Goal: Information Seeking & Learning: Learn about a topic

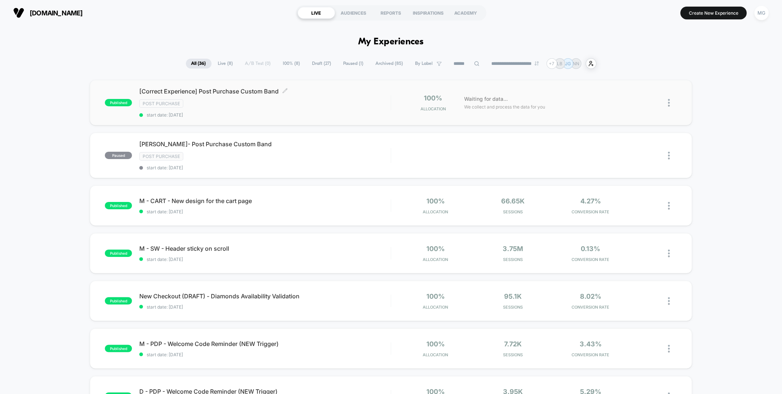
click at [289, 113] on span "start date: 9/12/2025" at bounding box center [264, 115] width 251 height 6
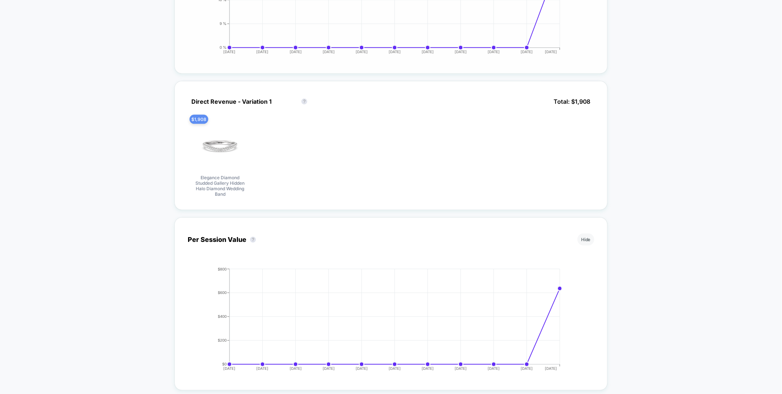
scroll to position [300, 0]
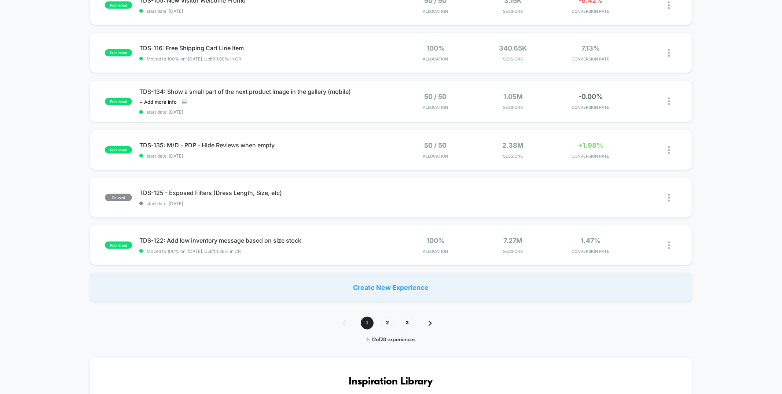
scroll to position [345, 0]
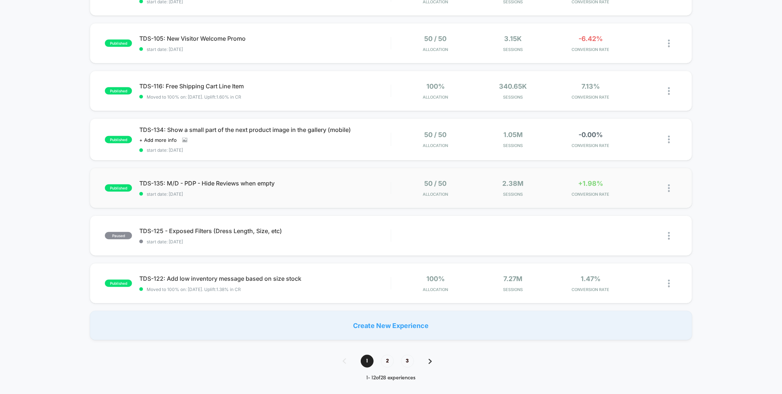
click at [325, 194] on span "start date: [DATE]" at bounding box center [264, 194] width 251 height 6
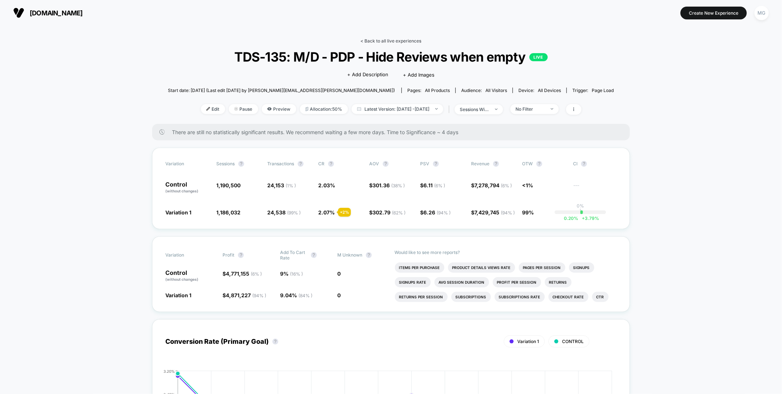
click at [409, 41] on link "< Back to all live experiences" at bounding box center [391, 41] width 61 height 6
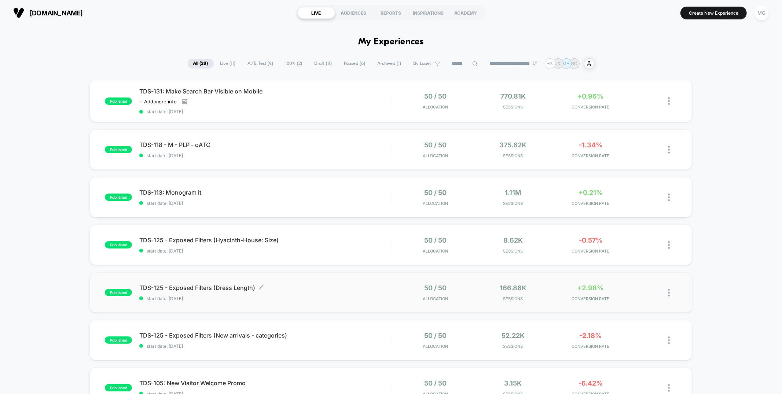
click at [349, 296] on span "start date: [DATE]" at bounding box center [264, 299] width 251 height 6
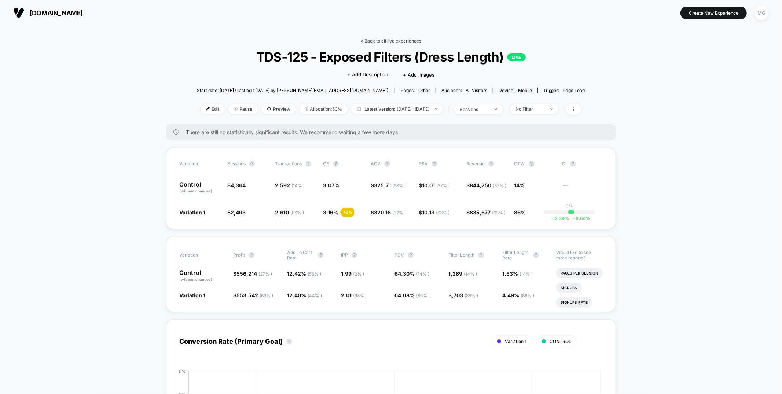
click at [371, 41] on link "< Back to all live experiences" at bounding box center [390, 41] width 61 height 6
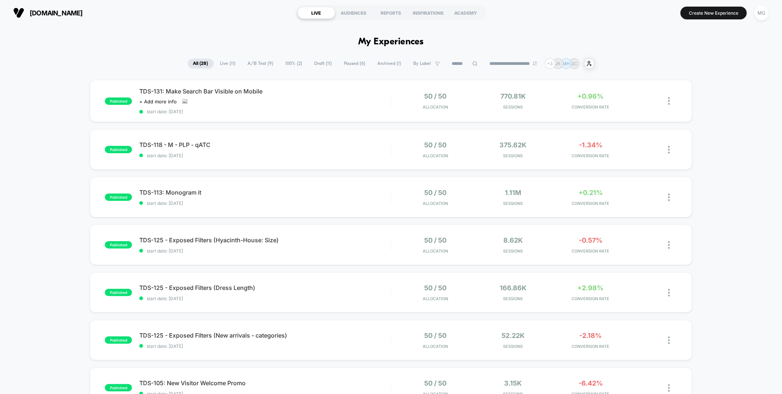
click at [254, 63] on span "A/B Test ( 9 )" at bounding box center [260, 64] width 37 height 10
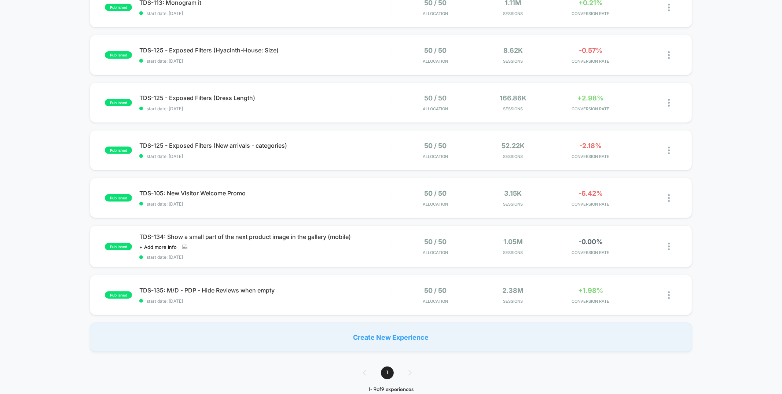
scroll to position [198, 0]
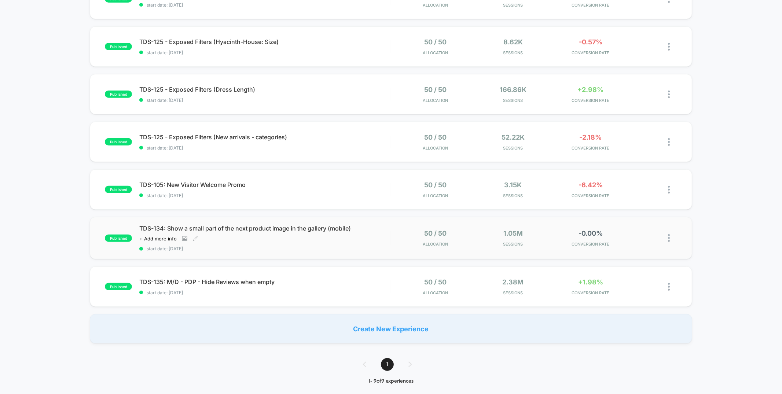
click at [334, 246] on span "start date: 9/15/2025" at bounding box center [264, 249] width 251 height 6
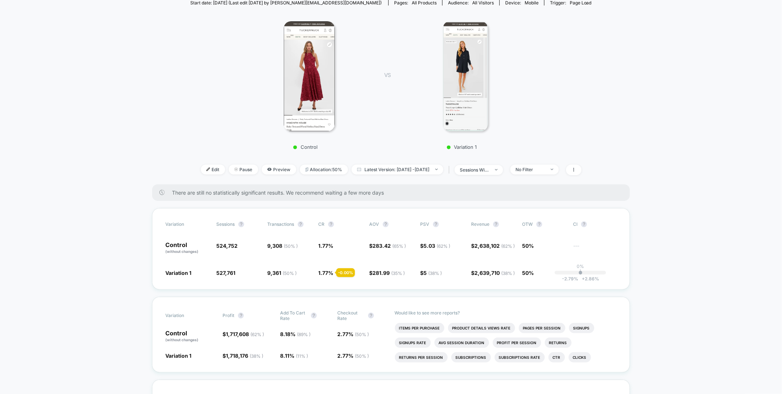
scroll to position [140, 0]
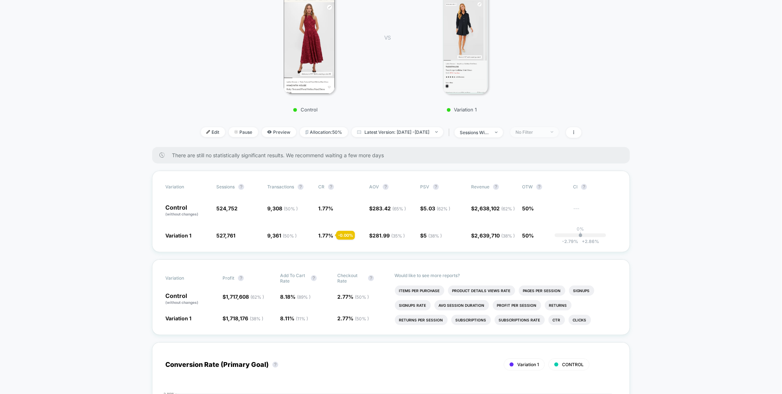
click at [539, 135] on span "No Filter" at bounding box center [534, 132] width 48 height 10
click at [524, 201] on span "New Visitors" at bounding box center [539, 204] width 30 height 6
click at [525, 243] on button "Save" at bounding box center [546, 239] width 67 height 12
click at [551, 132] on div at bounding box center [548, 132] width 6 height 0
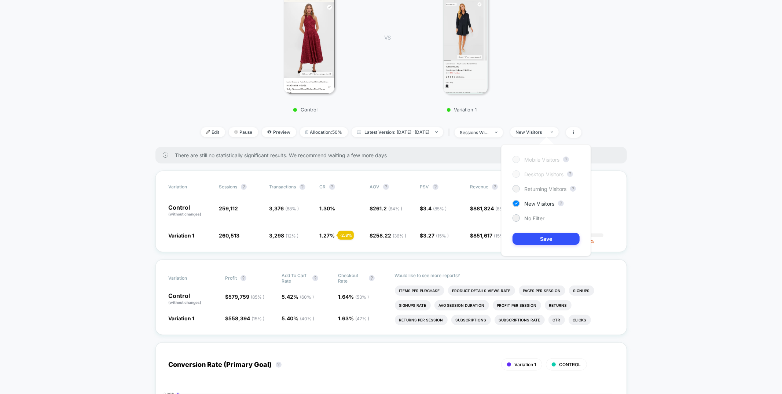
click at [530, 191] on span "Returning Visitors" at bounding box center [545, 189] width 42 height 6
click at [538, 242] on button "Save" at bounding box center [546, 239] width 67 height 12
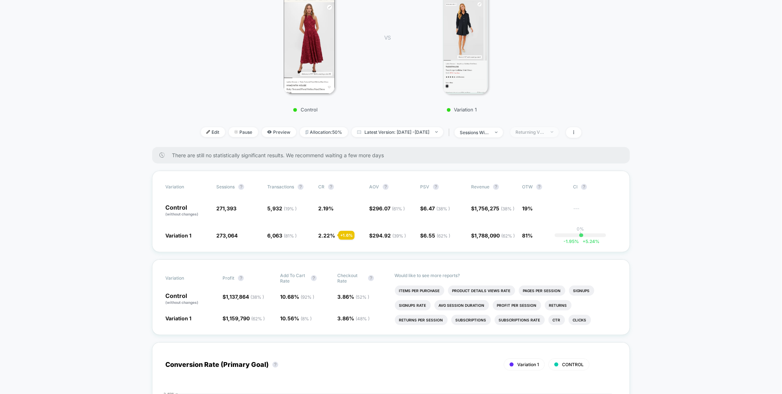
drag, startPoint x: 556, startPoint y: 132, endPoint x: 556, endPoint y: 136, distance: 3.7
click at [545, 132] on div "Returning Visitors" at bounding box center [530, 132] width 29 height 6
drag, startPoint x: 525, startPoint y: 218, endPoint x: 527, endPoint y: 234, distance: 15.9
click at [525, 218] on span "No Filter" at bounding box center [534, 218] width 20 height 6
click at [527, 242] on button "Save" at bounding box center [546, 239] width 67 height 12
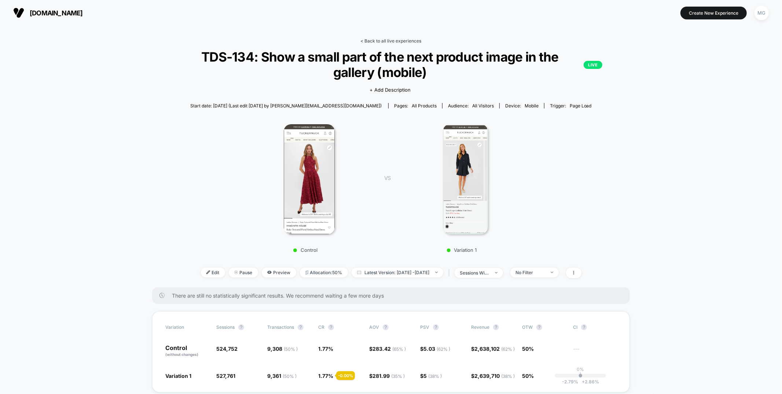
click at [385, 40] on link "< Back to all live experiences" at bounding box center [391, 41] width 61 height 6
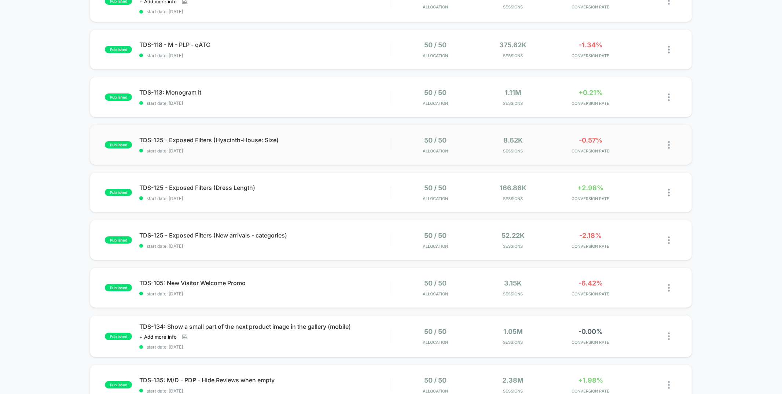
scroll to position [103, 0]
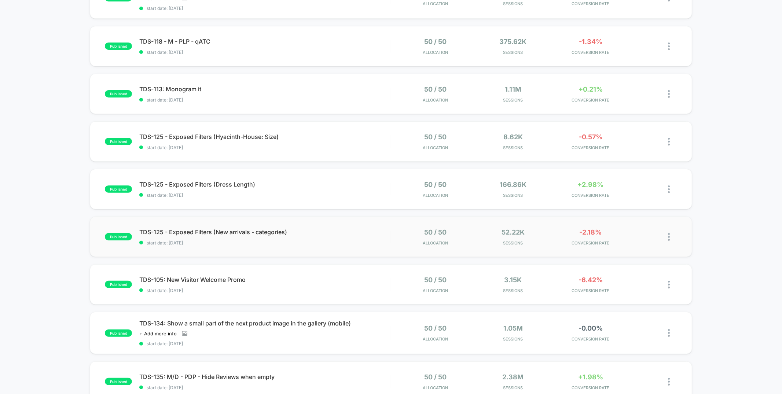
click at [319, 247] on div "published TDS-125 - Exposed Filters (New arrivals - categories) start date: 9/1…" at bounding box center [391, 237] width 602 height 40
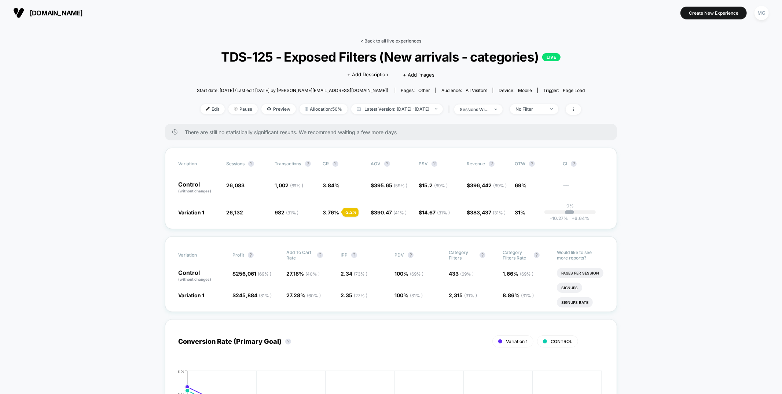
click at [412, 41] on link "< Back to all live experiences" at bounding box center [390, 41] width 61 height 6
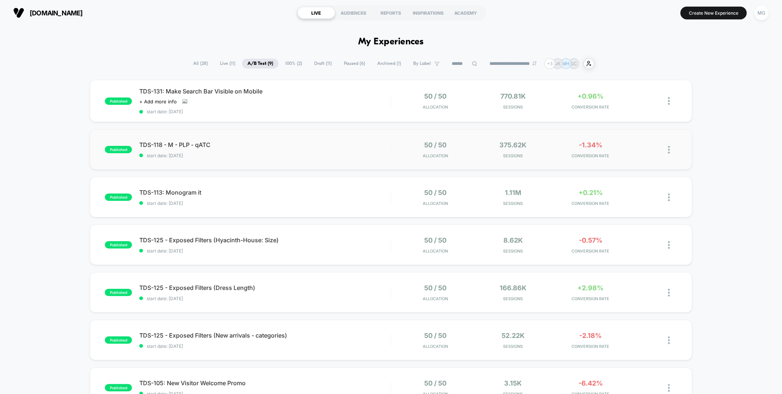
click at [257, 135] on div "published TDS-118 - M - PLP - qATC start date: 9/16/2025 50 / 50 Allocation 375…" at bounding box center [391, 149] width 602 height 40
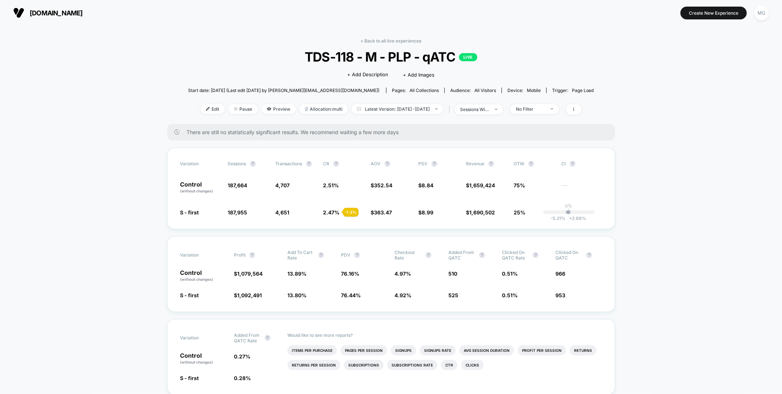
click at [406, 39] on link "< Back to all live experiences" at bounding box center [391, 41] width 61 height 6
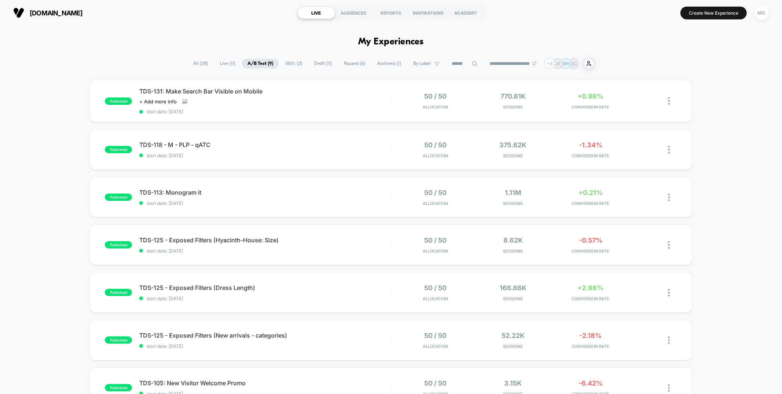
click at [324, 65] on span "Draft ( 11 )" at bounding box center [323, 64] width 29 height 10
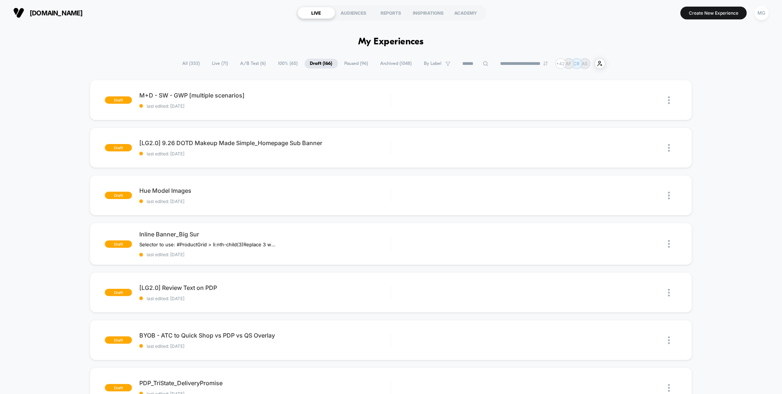
click at [276, 65] on span "100% ( 65 )" at bounding box center [288, 64] width 31 height 10
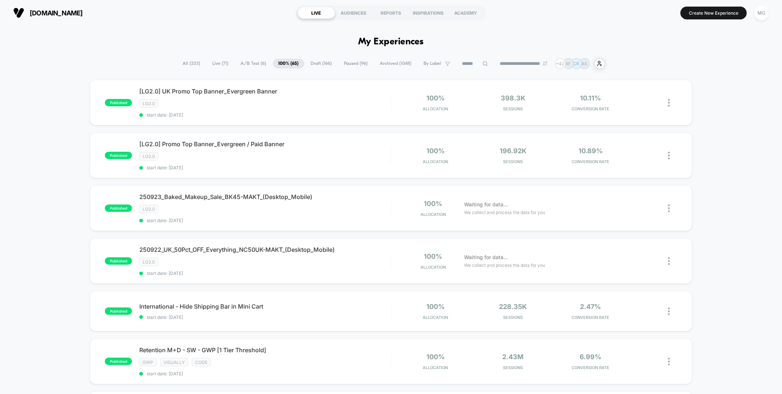
click at [257, 66] on span "A/B Test ( 6 )" at bounding box center [253, 64] width 37 height 10
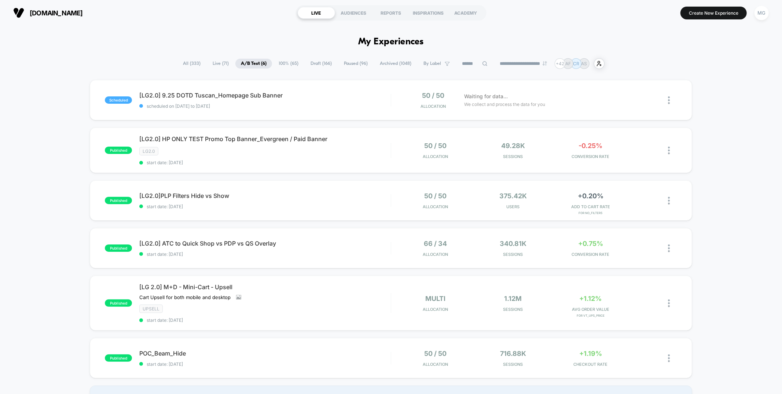
click at [276, 330] on div "scheduled [LG2.0] 9.25 DOTD Tuscan_Homepage Sub Banner scheduled on 25/09/2025 …" at bounding box center [391, 247] width 782 height 335
click at [272, 351] on span "POC_Beam_Hide Click to edit experience details" at bounding box center [264, 353] width 251 height 7
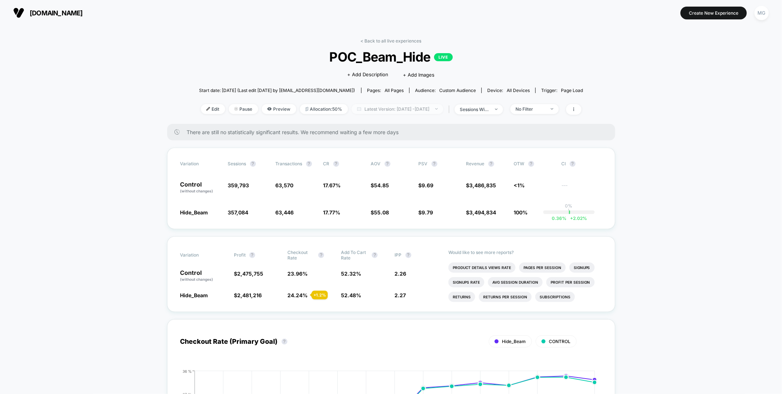
click at [406, 110] on span "Latest Version: Sep 8, 2025 - Sep 22, 2025" at bounding box center [398, 109] width 92 height 10
select select "*"
select select "****"
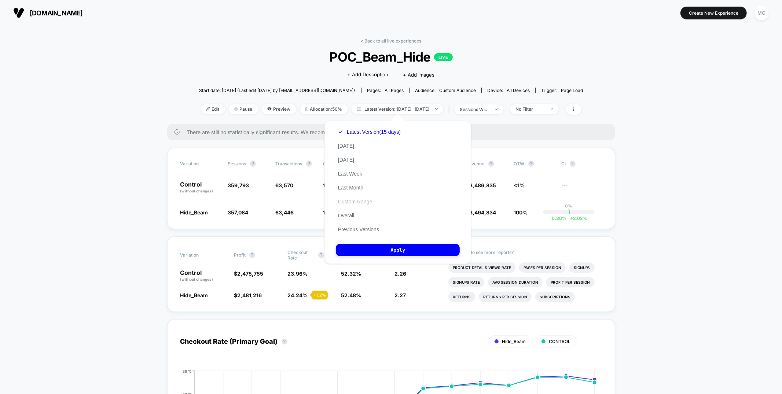
click at [363, 201] on button "Custom Range" at bounding box center [355, 201] width 39 height 7
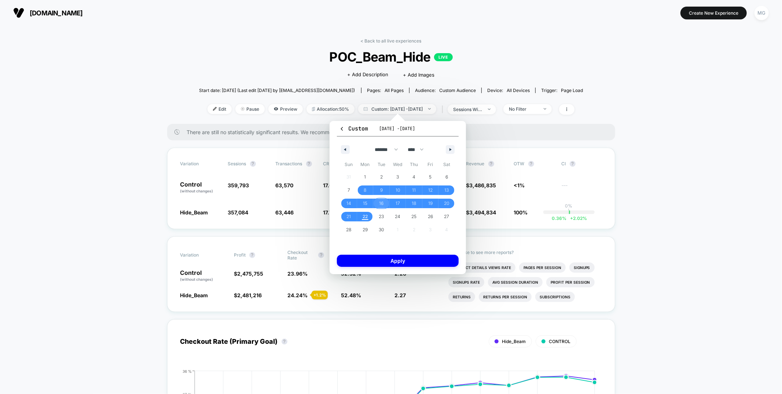
click at [378, 202] on span "16" at bounding box center [381, 204] width 17 height 10
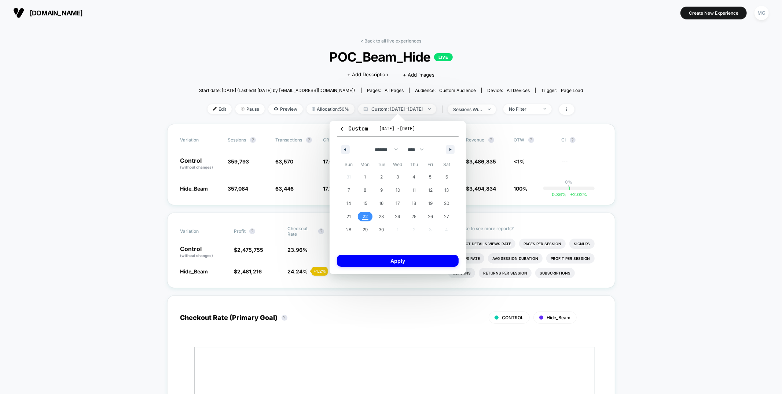
click at [364, 220] on span "22" at bounding box center [365, 216] width 5 height 13
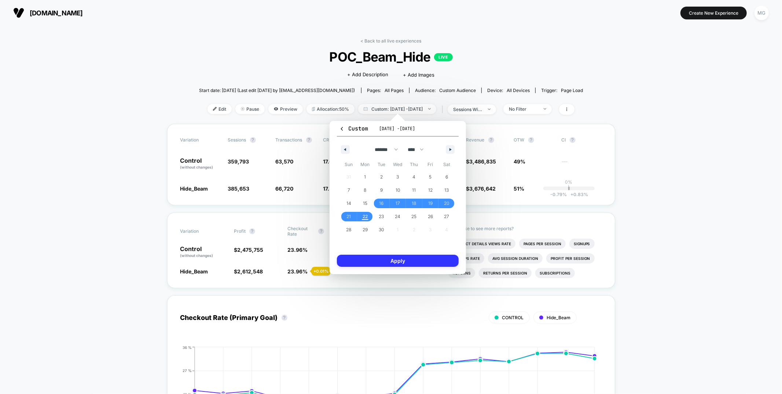
click at [375, 258] on button "Apply" at bounding box center [398, 261] width 122 height 12
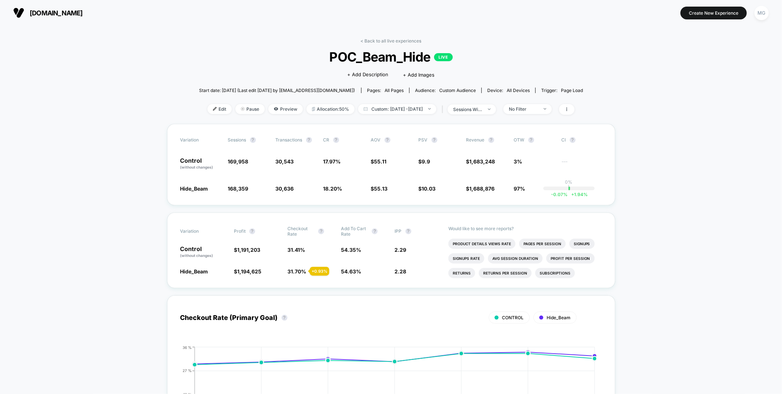
drag, startPoint x: 382, startPoint y: 40, endPoint x: 382, endPoint y: 44, distance: 4.1
click at [383, 40] on link "< Back to all live experiences" at bounding box center [391, 41] width 61 height 6
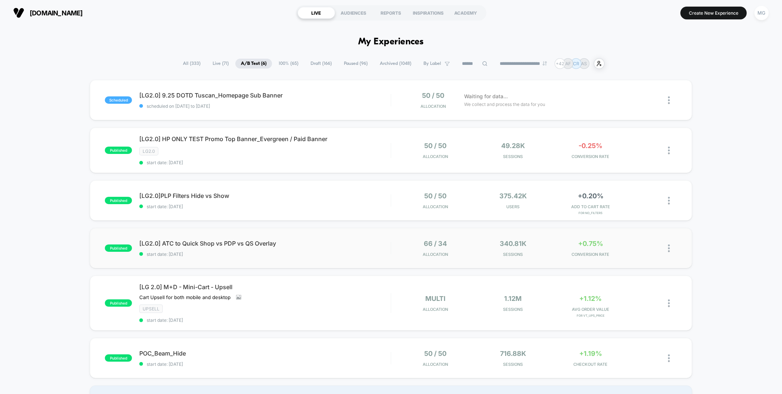
click at [361, 267] on div "published [LG2.0] ATC to Quick Shop vs PDP vs QS Overlay start date: 9/15/2025 …" at bounding box center [391, 248] width 602 height 40
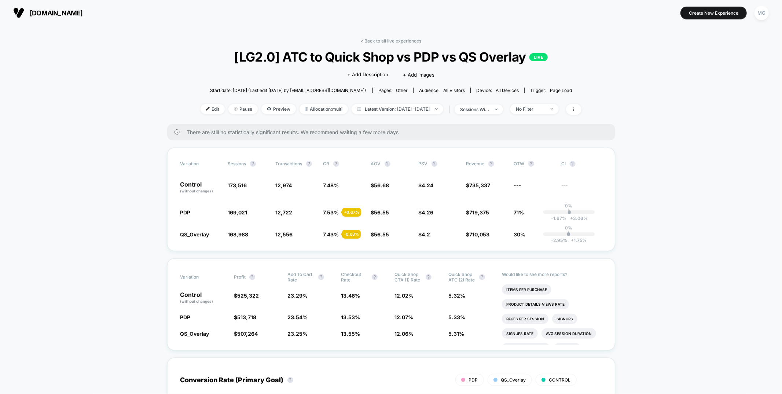
click at [404, 40] on link "< Back to all live experiences" at bounding box center [391, 41] width 61 height 6
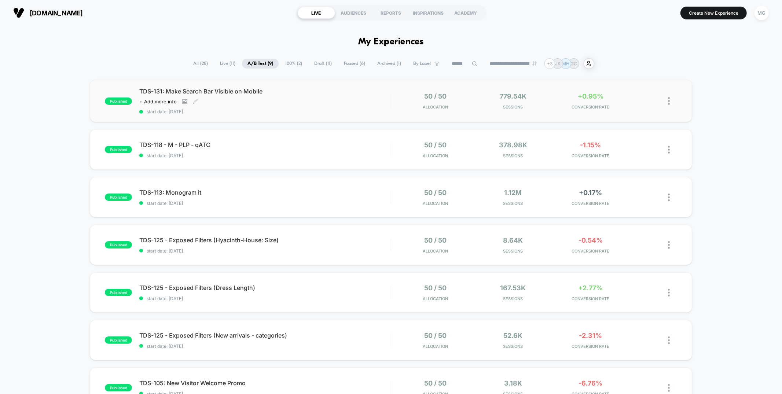
click at [389, 106] on div "TDS-131: Make Search Bar Visible on Mobile Click to view images Click to edit e…" at bounding box center [264, 101] width 251 height 27
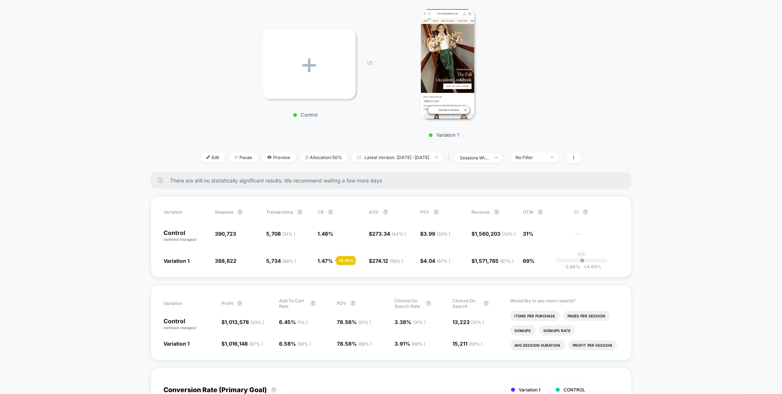
scroll to position [131, 0]
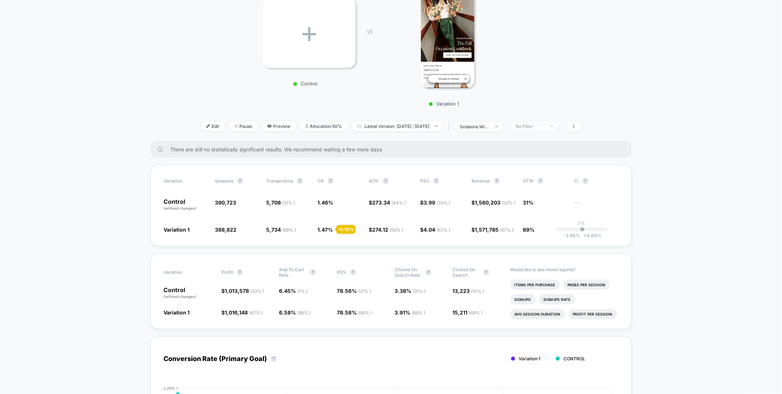
click at [559, 123] on span "No Filter" at bounding box center [534, 126] width 48 height 10
click at [539, 197] on span "New Visitors" at bounding box center [539, 197] width 30 height 6
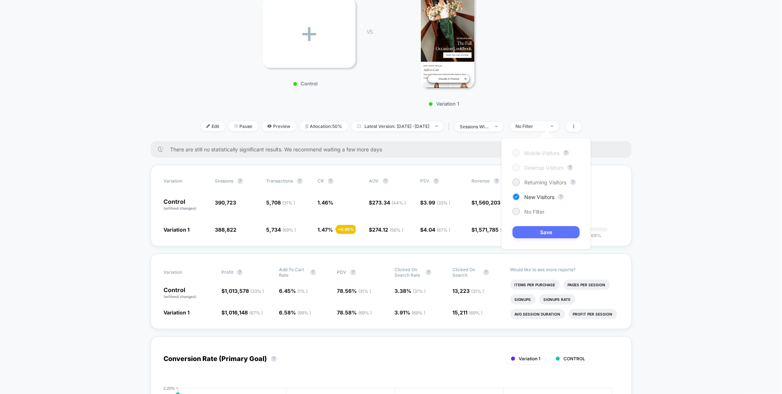
click at [535, 234] on button "Save" at bounding box center [546, 232] width 67 height 12
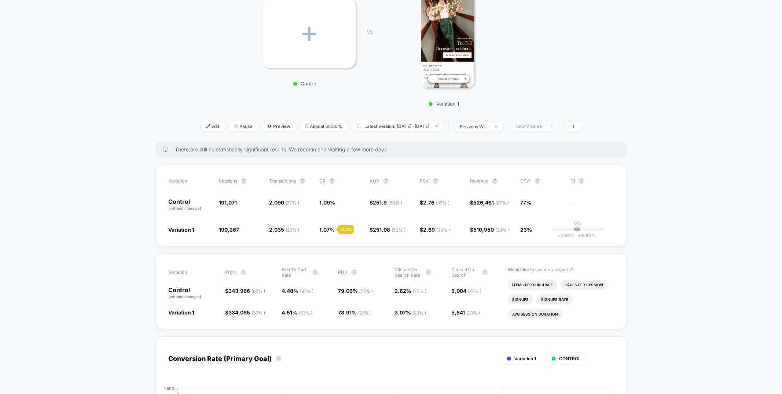
click at [545, 127] on div "New Visitors" at bounding box center [530, 127] width 29 height 6
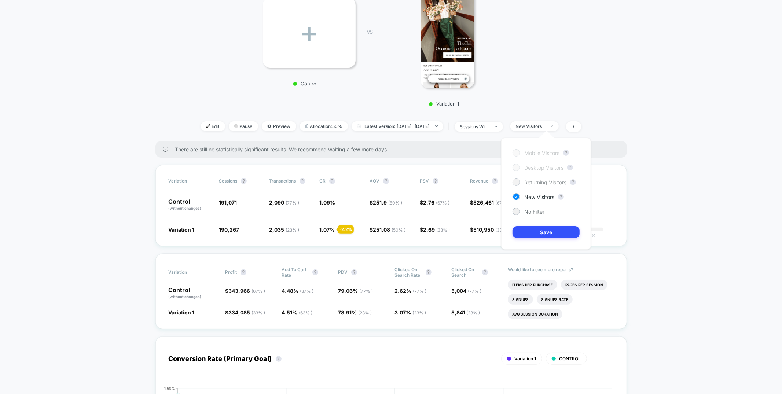
click at [550, 180] on span "Returning Visitors" at bounding box center [545, 182] width 42 height 6
click at [557, 227] on button "Save" at bounding box center [546, 232] width 67 height 12
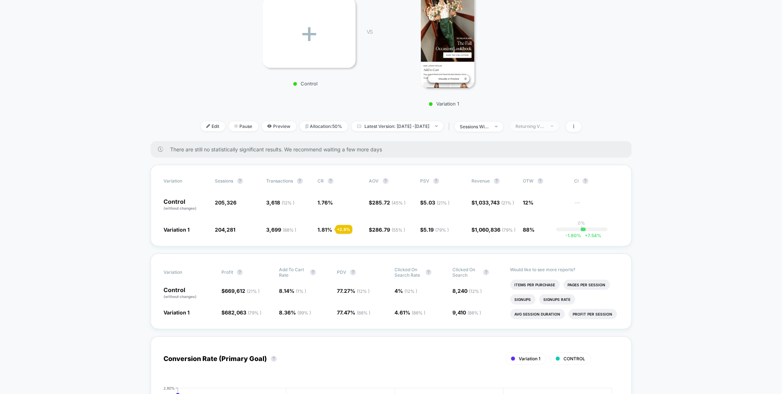
click at [557, 122] on span "Returning Visitors" at bounding box center [534, 126] width 48 height 10
click at [530, 210] on span "No Filter" at bounding box center [534, 212] width 20 height 6
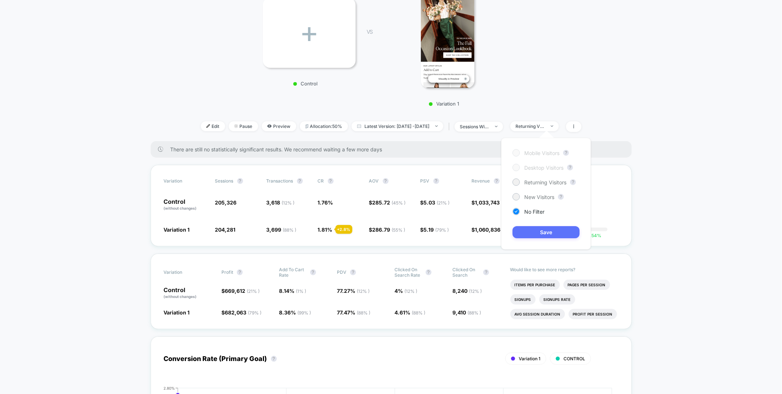
click at [531, 230] on button "Save" at bounding box center [546, 232] width 67 height 12
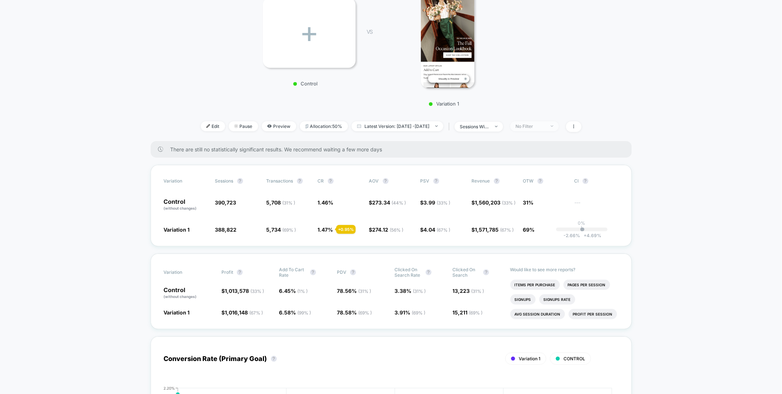
click at [539, 125] on div "No Filter" at bounding box center [530, 127] width 29 height 6
click at [526, 199] on span "New Visitors" at bounding box center [539, 197] width 30 height 6
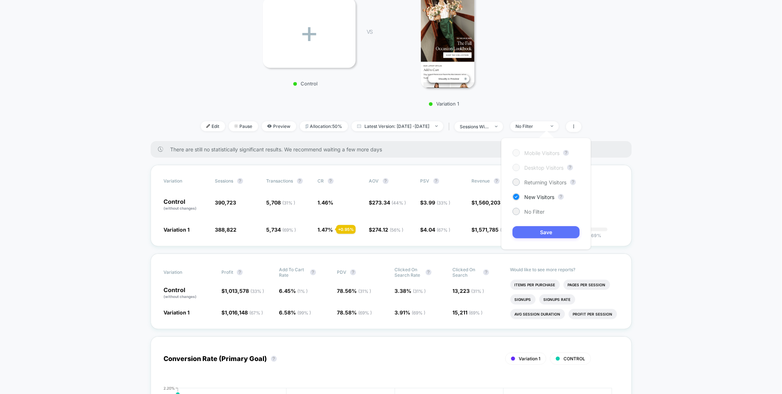
click at [536, 234] on button "Save" at bounding box center [546, 232] width 67 height 12
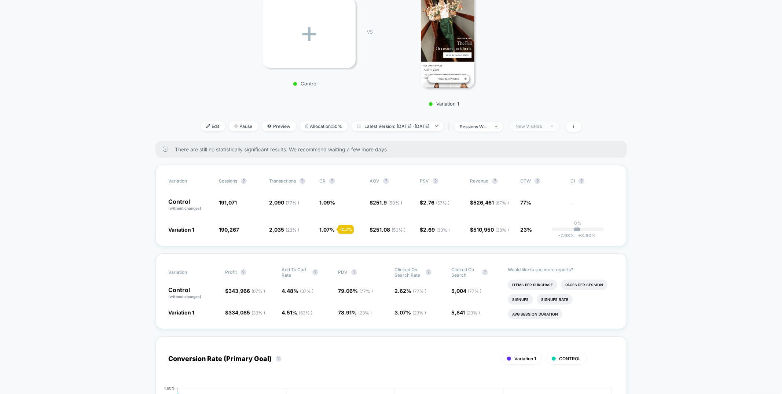
click at [537, 124] on div "New Visitors" at bounding box center [530, 127] width 29 height 6
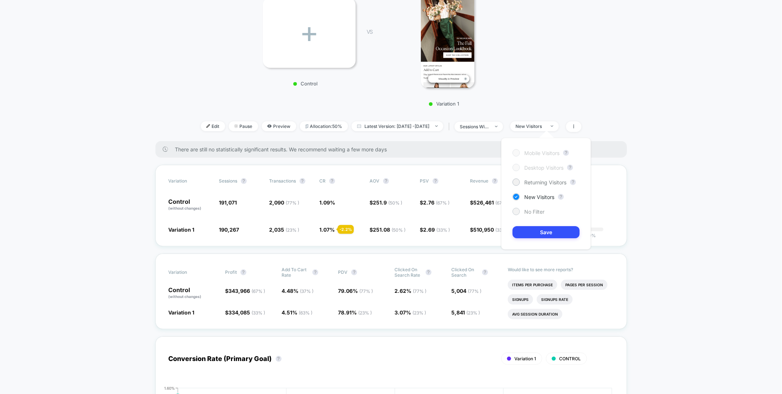
click at [532, 212] on span "No Filter" at bounding box center [534, 212] width 20 height 6
click at [541, 230] on button "Save" at bounding box center [546, 232] width 67 height 12
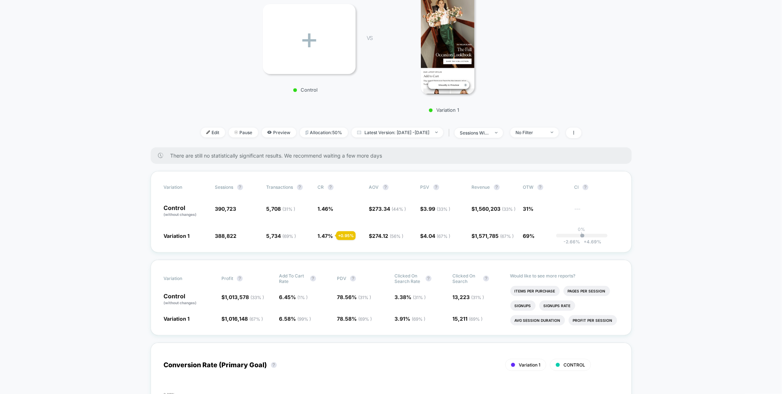
scroll to position [127, 0]
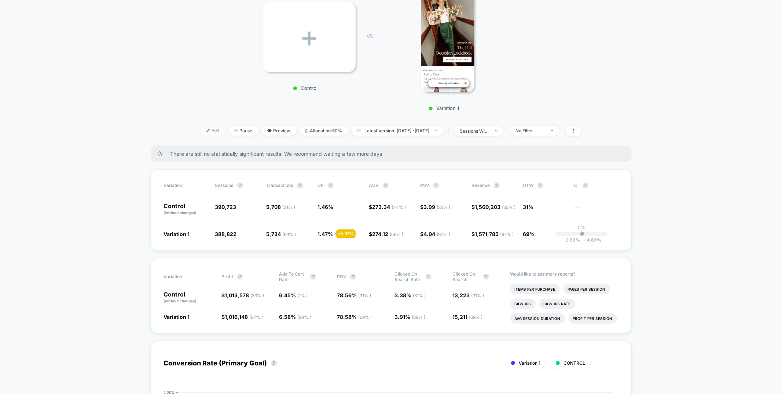
click at [201, 132] on span "Edit" at bounding box center [213, 131] width 24 height 10
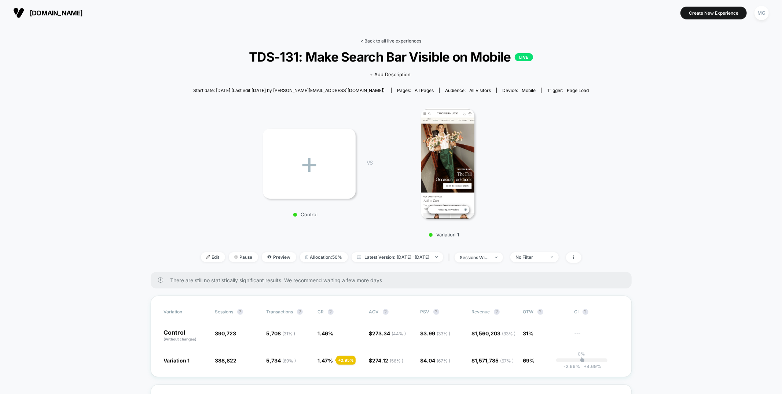
click at [392, 42] on link "< Back to all live experiences" at bounding box center [391, 41] width 61 height 6
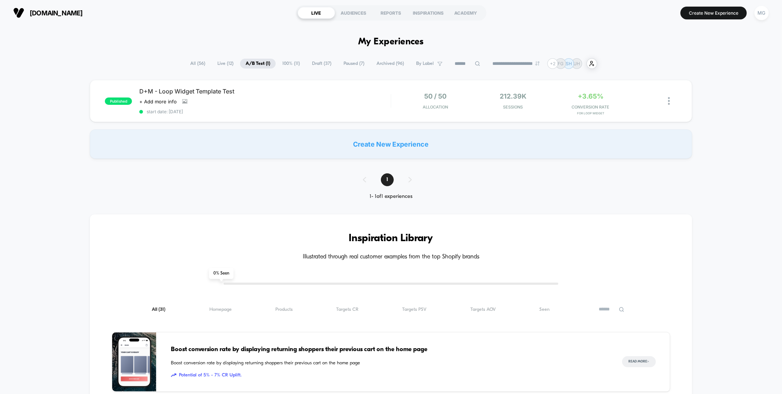
click at [294, 64] on span "100% ( 11 )" at bounding box center [291, 64] width 29 height 10
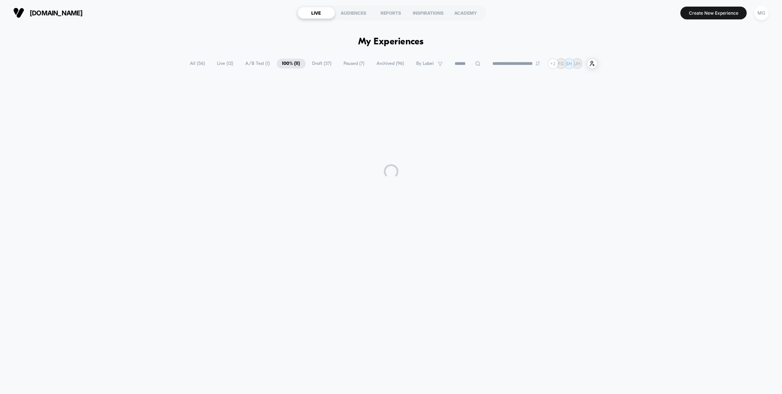
click at [261, 64] on span "A/B Test ( 1 )" at bounding box center [258, 64] width 36 height 10
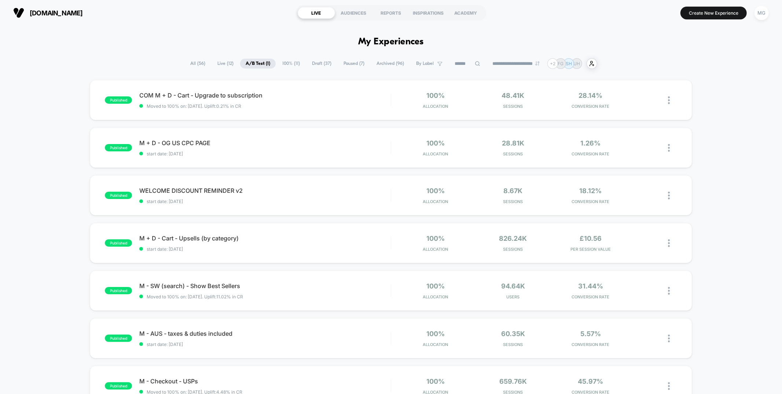
click at [291, 62] on span "100% ( 11 )" at bounding box center [291, 64] width 29 height 10
click at [261, 63] on span "A/B Test ( 1 )" at bounding box center [258, 64] width 36 height 10
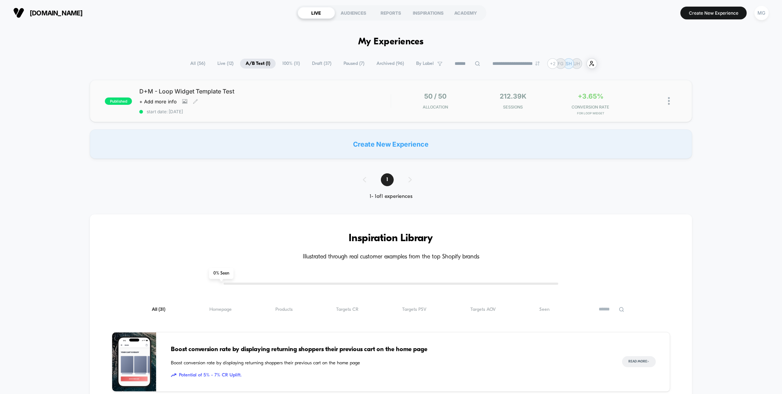
click at [378, 106] on div "D+M - Loop Widget Template Test Click to view images Click to edit experience d…" at bounding box center [264, 101] width 251 height 27
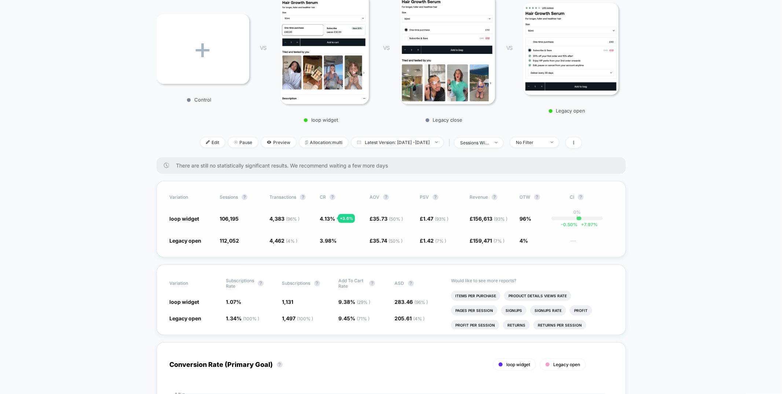
scroll to position [80, 0]
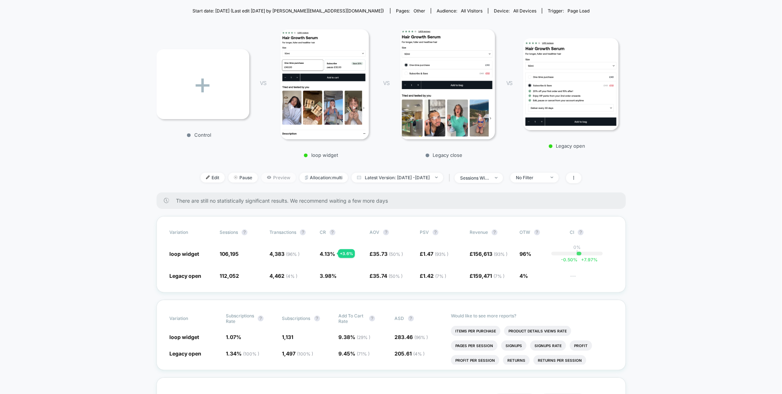
click at [267, 178] on span "Preview" at bounding box center [278, 178] width 34 height 10
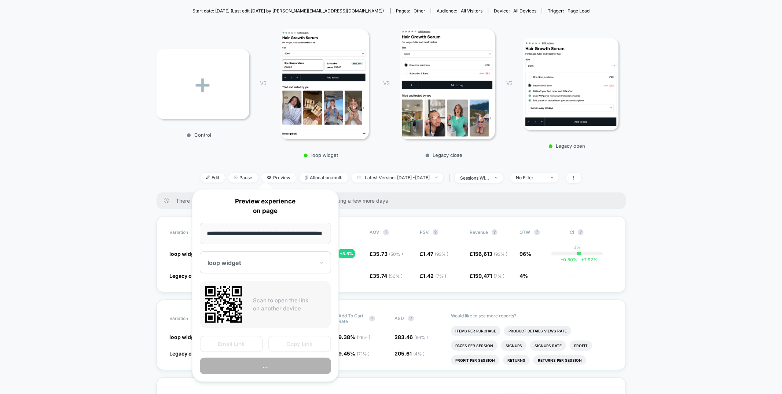
scroll to position [0, 23]
click at [290, 363] on button "Preview" at bounding box center [265, 366] width 131 height 17
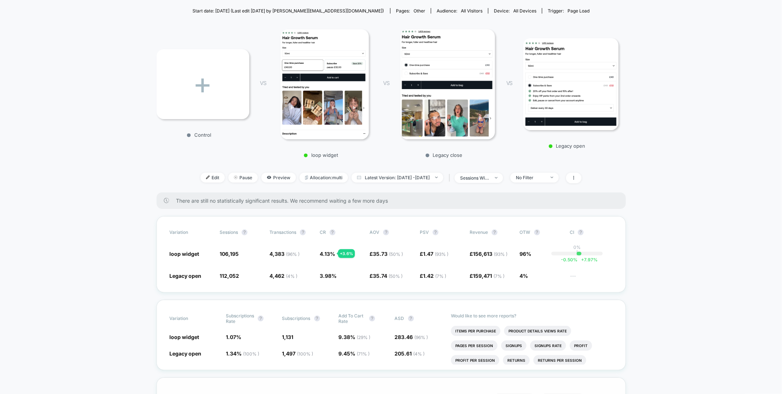
scroll to position [81, 0]
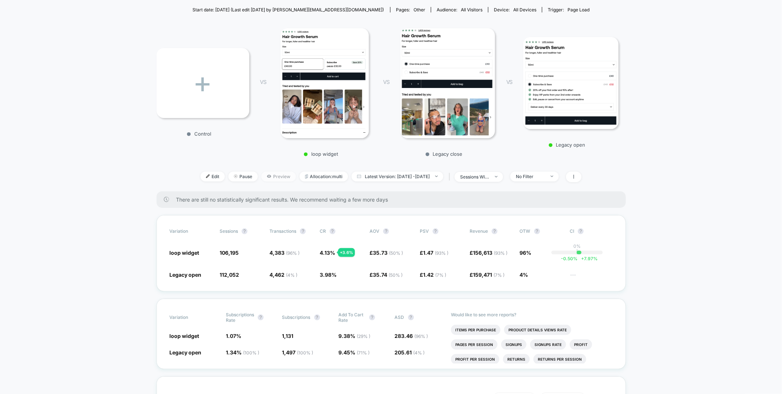
click at [261, 176] on span "Preview" at bounding box center [278, 177] width 34 height 10
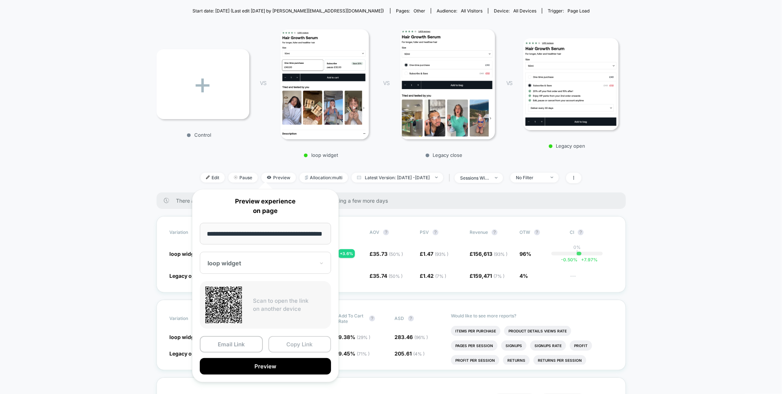
scroll to position [0, 0]
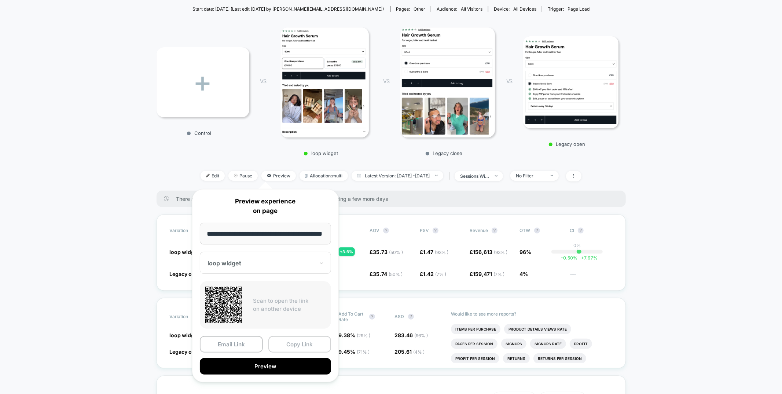
click at [292, 347] on button "Copy Link" at bounding box center [299, 344] width 63 height 17
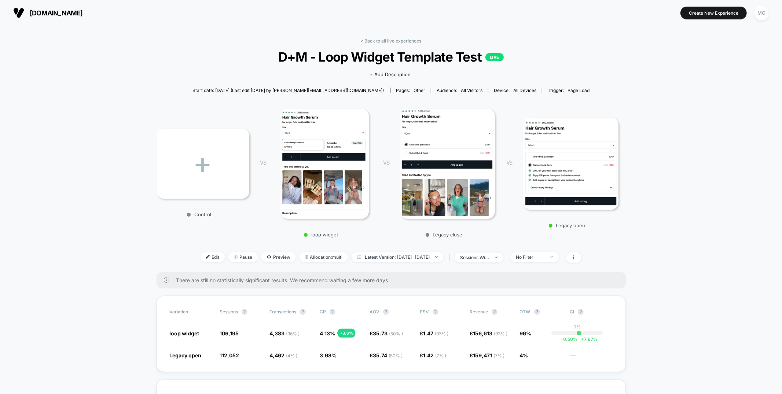
click at [380, 44] on div "< Back to all live experiences D+M - Loop Widget Template Test LIVE Click to vi…" at bounding box center [391, 155] width 469 height 234
click at [381, 41] on link "< Back to all live experiences" at bounding box center [391, 41] width 61 height 6
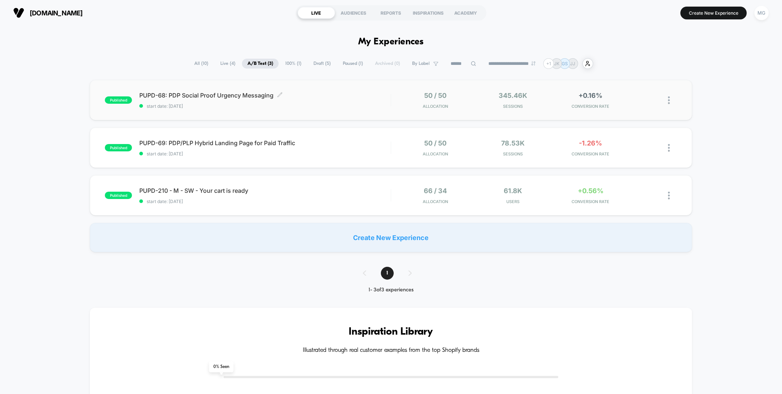
click at [317, 108] on span "start date: [DATE]" at bounding box center [264, 106] width 251 height 6
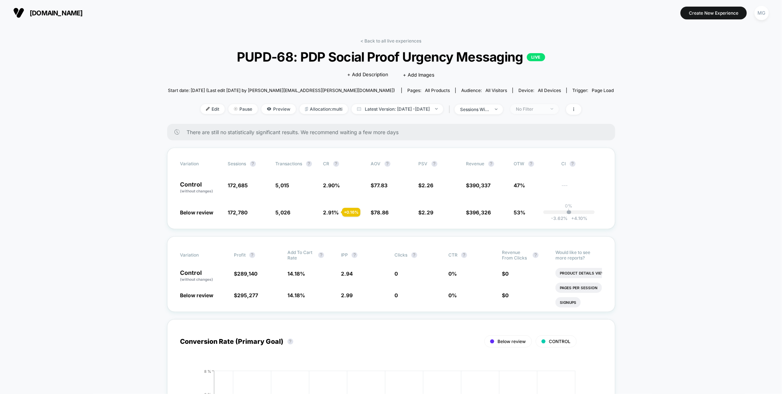
click at [545, 106] on div "No Filter" at bounding box center [530, 109] width 29 height 6
click at [526, 135] on span "Mobile Visitors" at bounding box center [541, 136] width 35 height 6
click at [537, 212] on button "Save" at bounding box center [545, 215] width 67 height 12
click at [545, 109] on div "Mobile" at bounding box center [530, 109] width 29 height 6
click at [535, 148] on span "Desktop Visitors" at bounding box center [543, 151] width 39 height 6
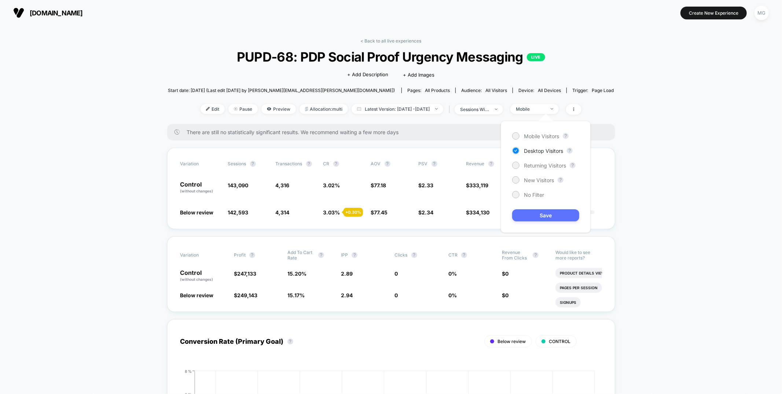
click at [534, 212] on button "Save" at bounding box center [545, 215] width 67 height 12
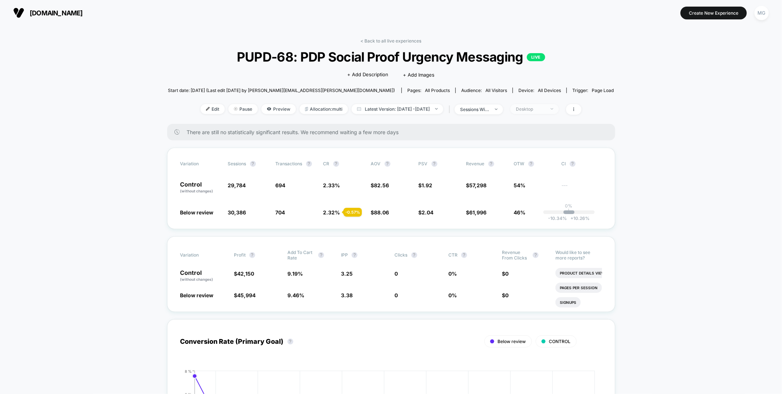
click at [545, 109] on div "Desktop" at bounding box center [530, 109] width 29 height 6
click at [539, 180] on span "New Visitors" at bounding box center [539, 180] width 30 height 6
click at [534, 217] on button "Save" at bounding box center [545, 215] width 67 height 12
click at [541, 102] on div "< Back to all live experiences PUPD-68: PDP Social Proof Urgency Messaging LIVE…" at bounding box center [391, 81] width 446 height 86
click at [542, 107] on div "New Visitors" at bounding box center [530, 109] width 29 height 6
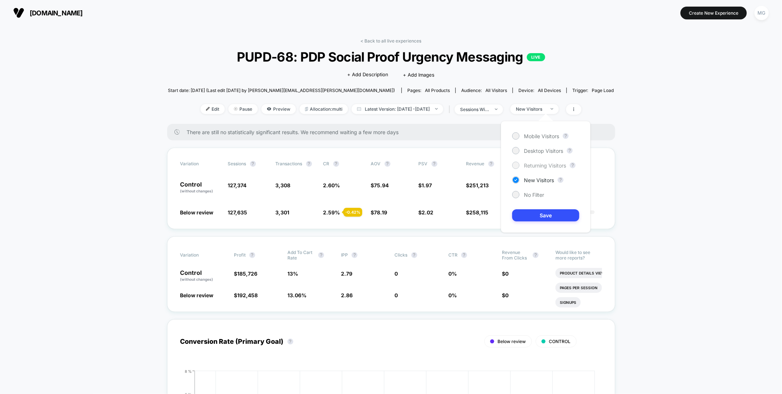
click at [535, 165] on span "Returning Visitors" at bounding box center [545, 165] width 42 height 6
click at [538, 220] on button "Save" at bounding box center [545, 215] width 67 height 12
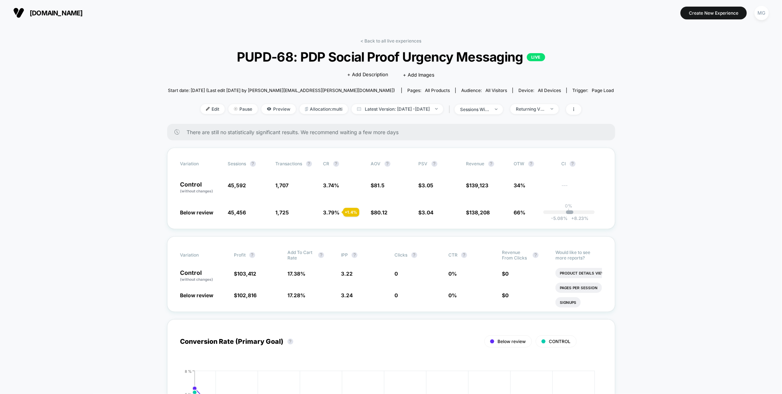
click at [547, 94] on div "Start date: [DATE] (Last edit [DATE] by [PERSON_NAME][EMAIL_ADDRESS][PERSON_NAM…" at bounding box center [391, 90] width 446 height 13
click at [545, 111] on div "Returning Visitors" at bounding box center [530, 109] width 29 height 6
click at [532, 198] on div "No Filter" at bounding box center [528, 194] width 32 height 7
click at [531, 209] on button "Save" at bounding box center [545, 215] width 67 height 12
click at [395, 41] on link "< Back to all live experiences" at bounding box center [391, 41] width 61 height 6
